Goal: Information Seeking & Learning: Learn about a topic

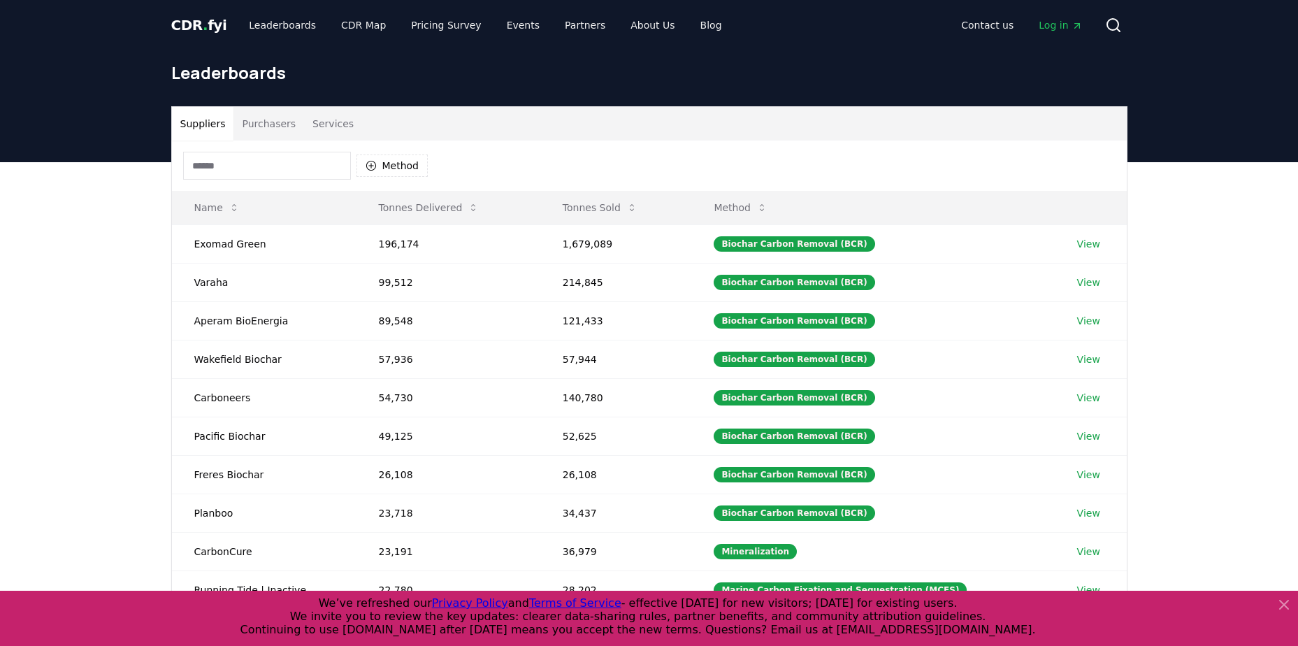
click at [274, 125] on button "Purchasers" at bounding box center [269, 124] width 71 height 34
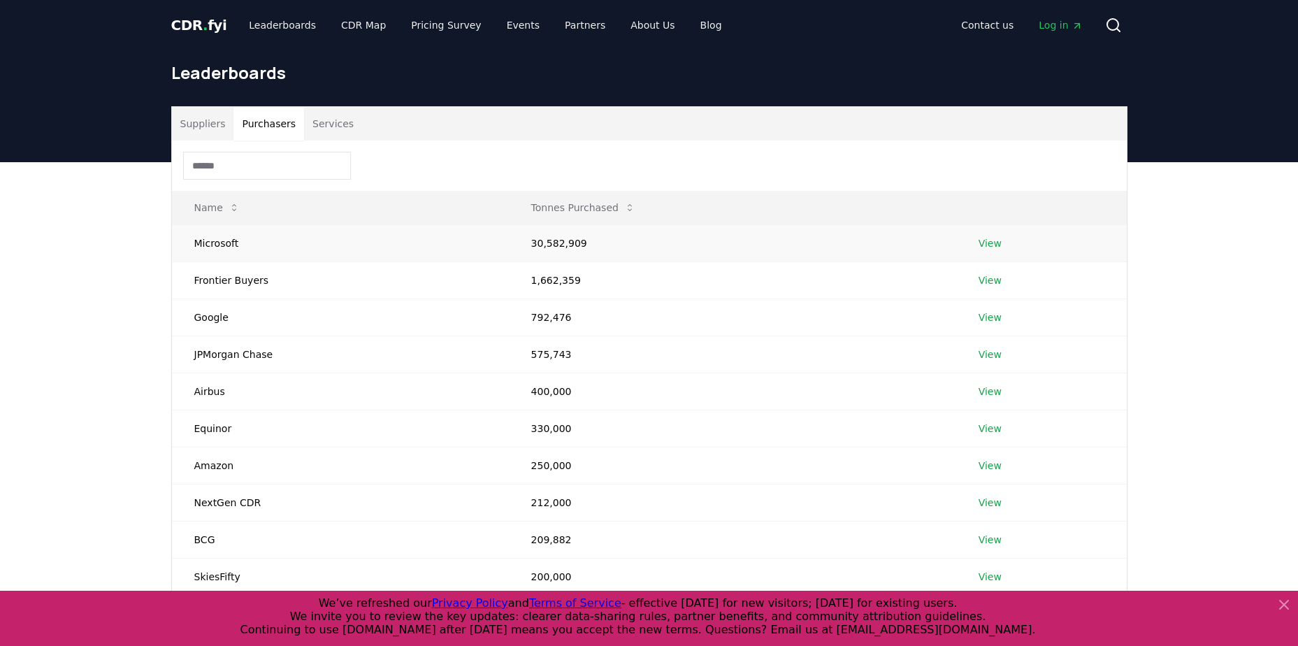
click at [357, 234] on td "Microsoft" at bounding box center [340, 242] width 337 height 37
click at [986, 246] on link "View" at bounding box center [990, 243] width 23 height 14
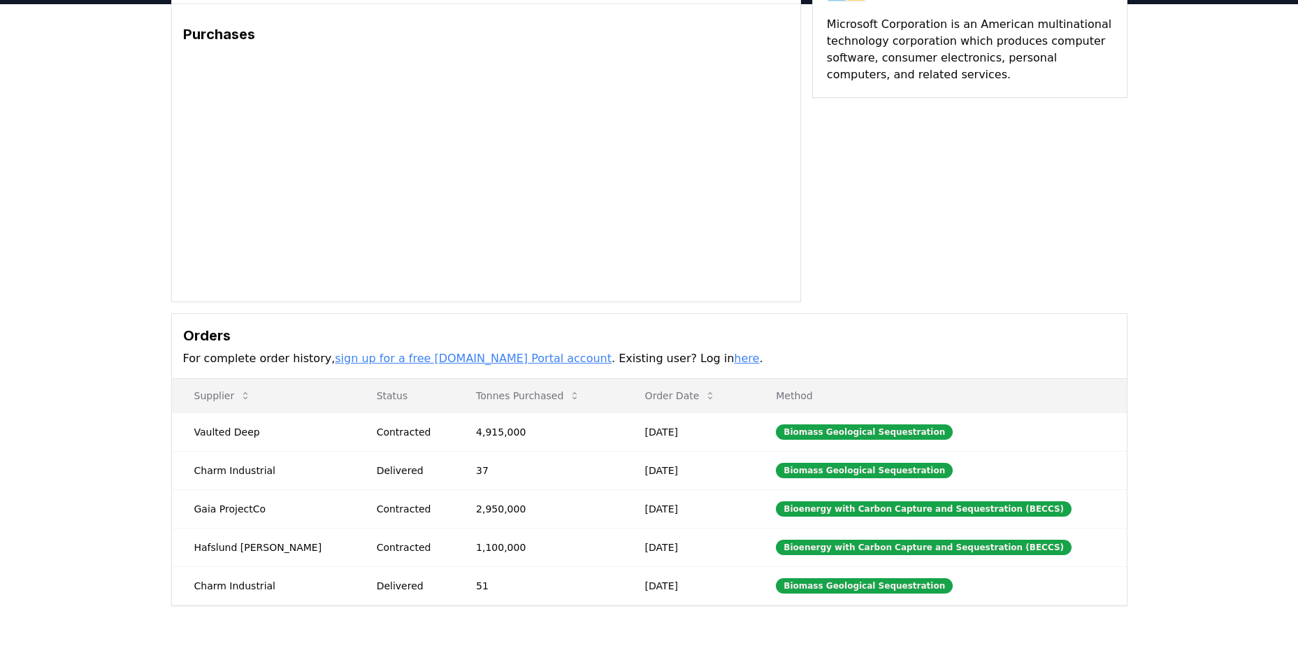
scroll to position [280, 0]
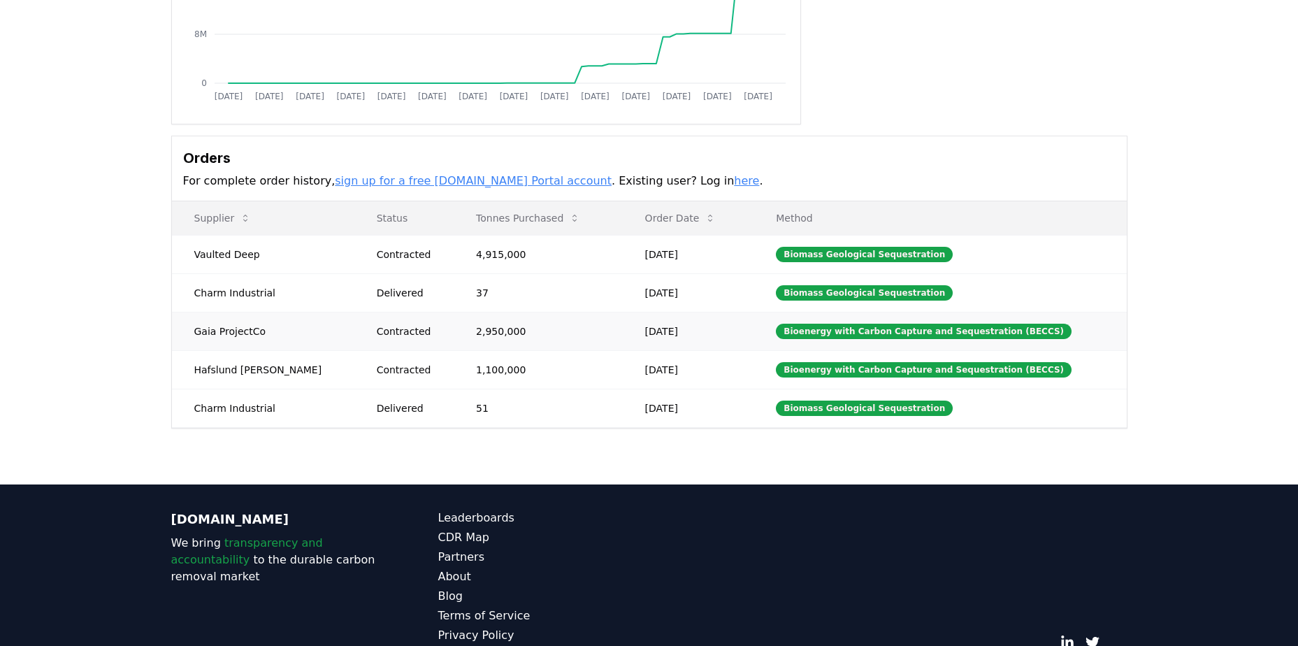
click at [393, 347] on td "Contracted" at bounding box center [403, 331] width 99 height 38
click at [392, 363] on div "Contracted" at bounding box center [410, 370] width 66 height 14
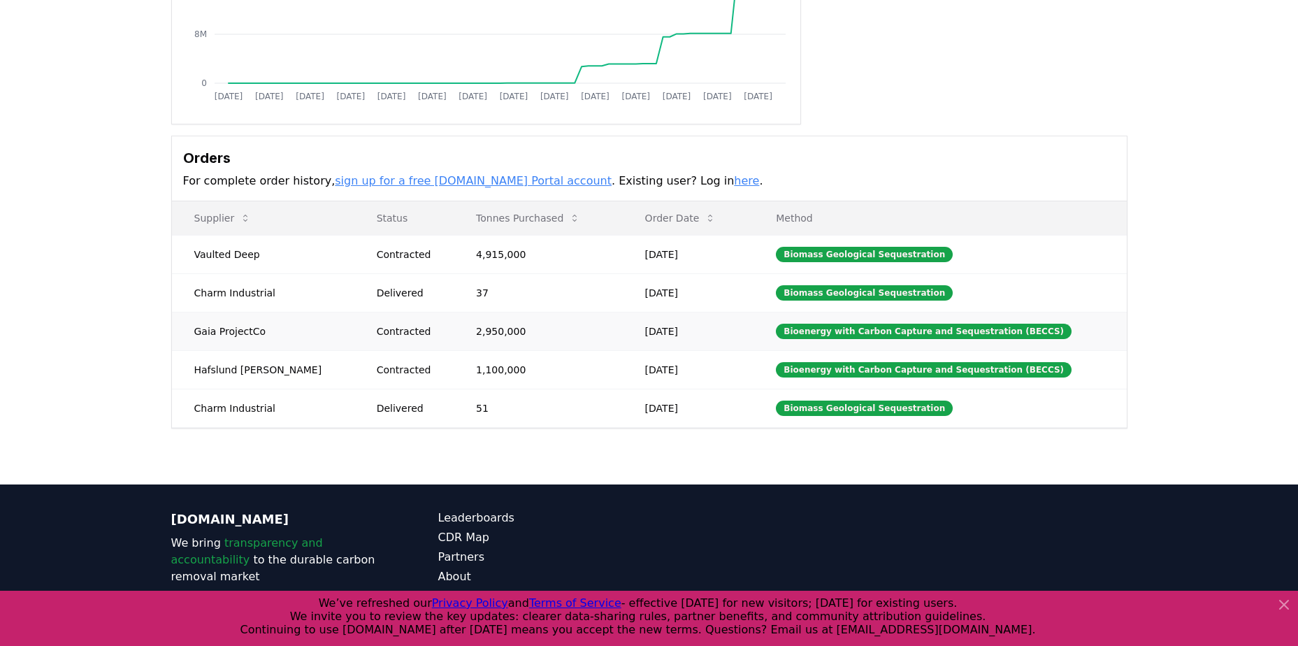
click at [392, 332] on div "Contracted" at bounding box center [410, 331] width 66 height 14
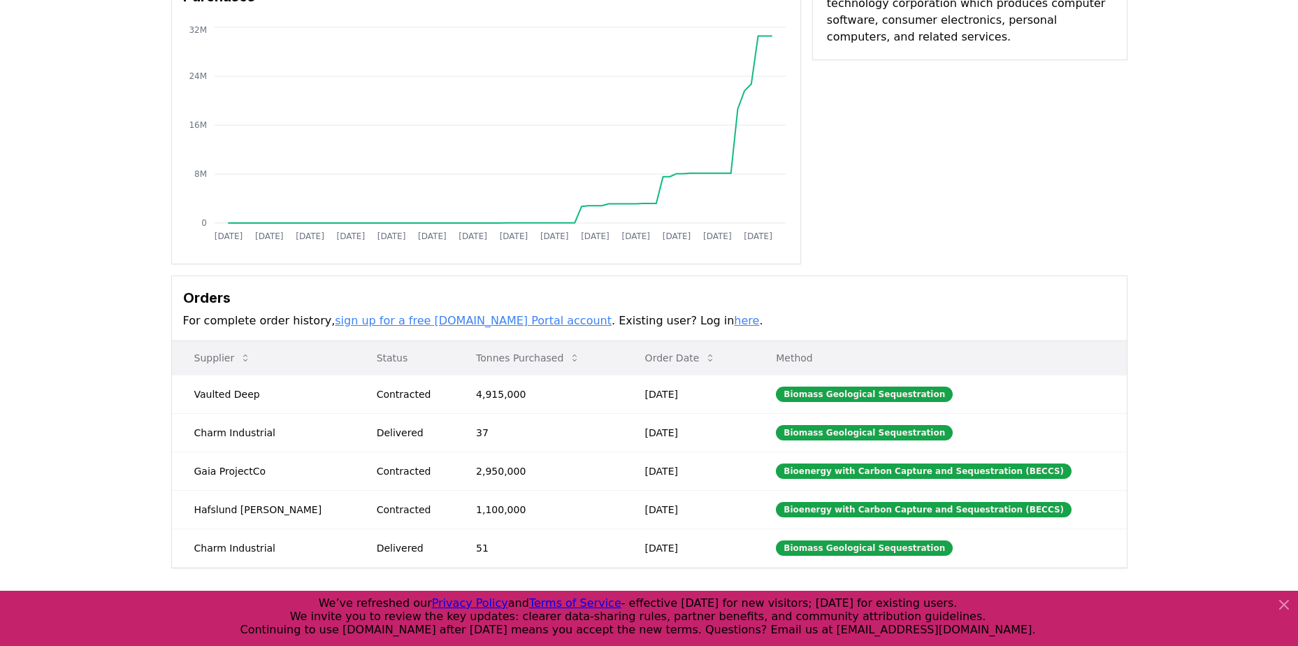
scroll to position [0, 0]
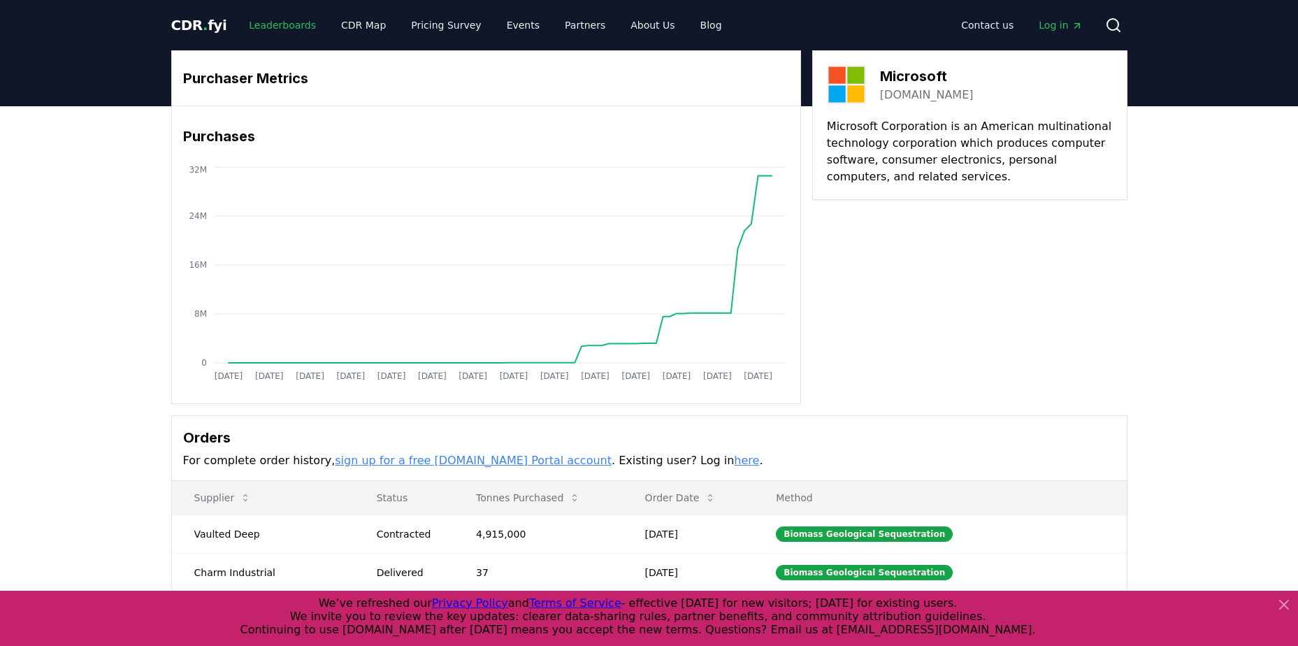
click at [284, 31] on link "Leaderboards" at bounding box center [282, 25] width 89 height 25
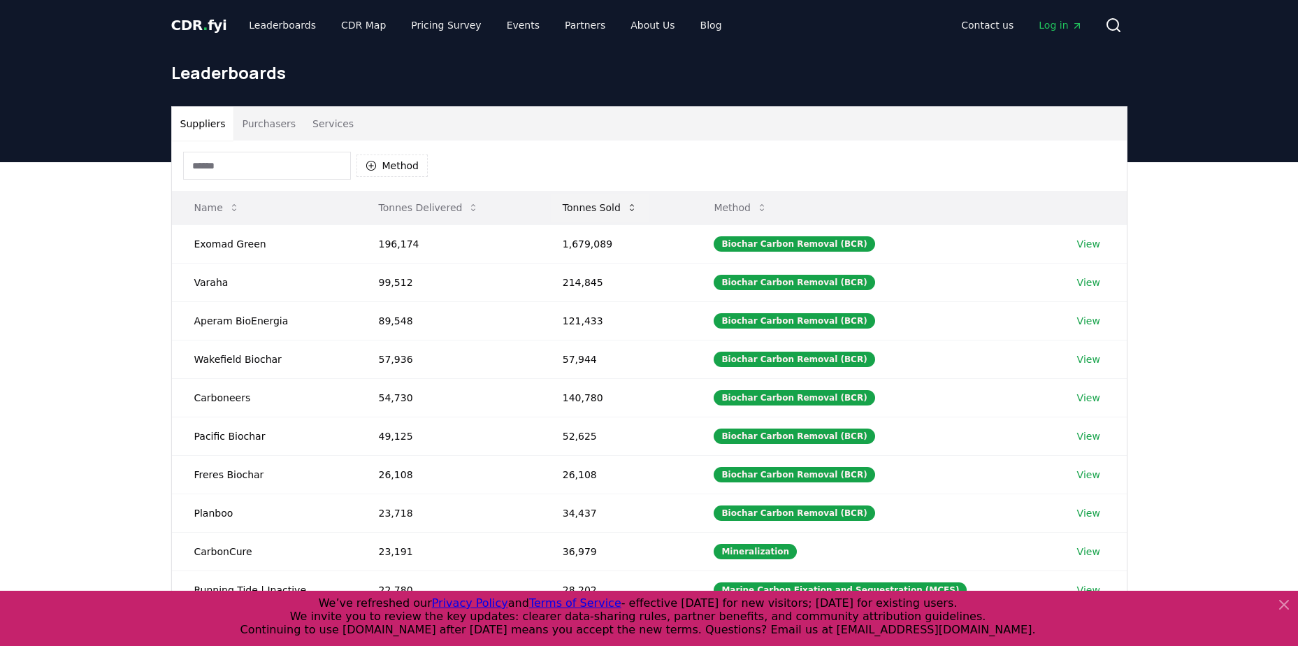
click at [625, 208] on button "Tonnes Sold" at bounding box center [600, 208] width 97 height 28
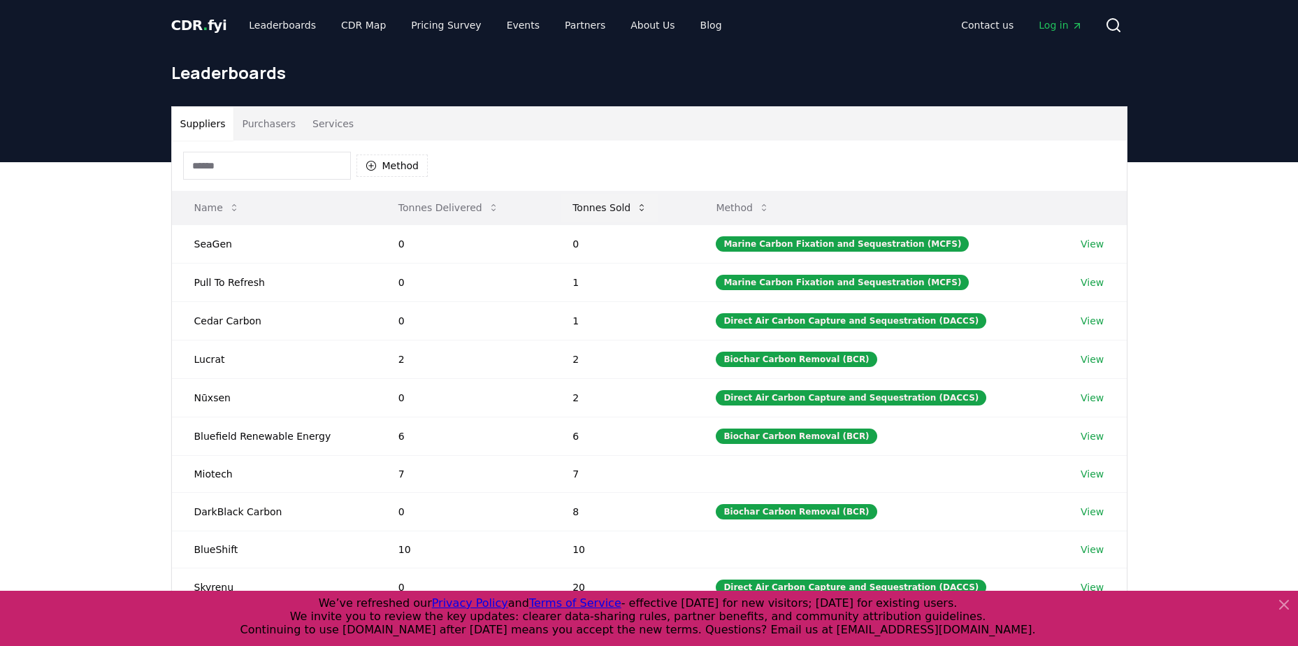
click at [633, 207] on button "Tonnes Sold" at bounding box center [609, 208] width 97 height 28
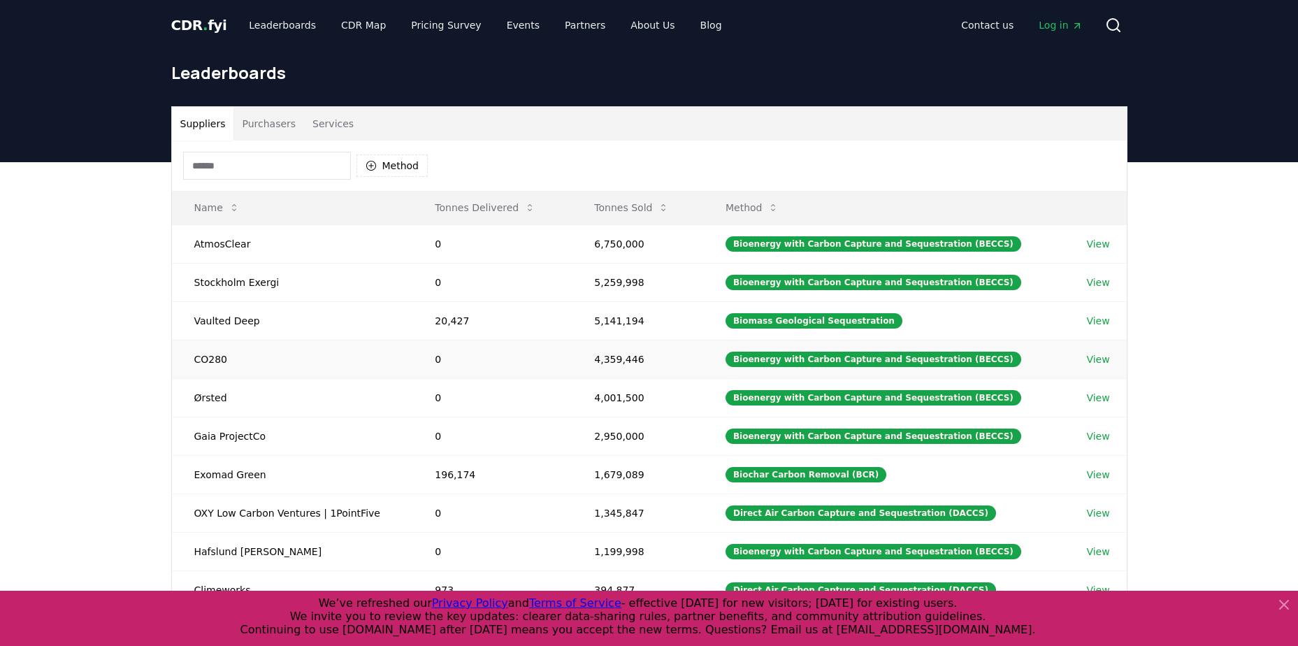
click at [1089, 361] on link "View" at bounding box center [1097, 359] width 23 height 14
